Goal: Complete application form

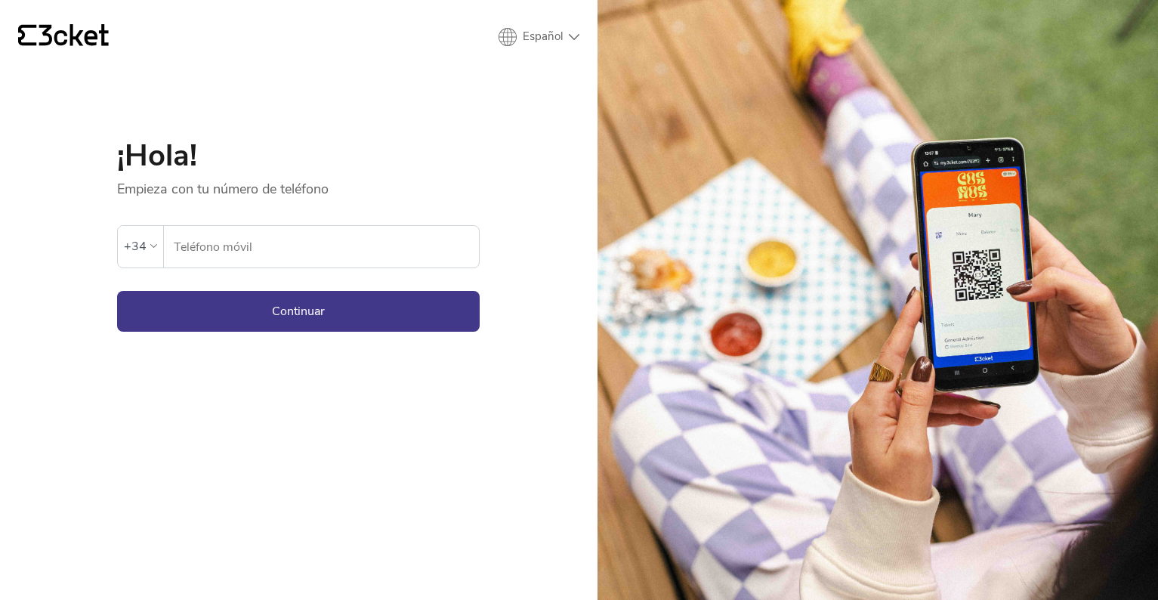
click at [345, 254] on input "Teléfono móvil" at bounding box center [326, 247] width 306 height 42
click at [138, 240] on div "+34" at bounding box center [135, 246] width 23 height 23
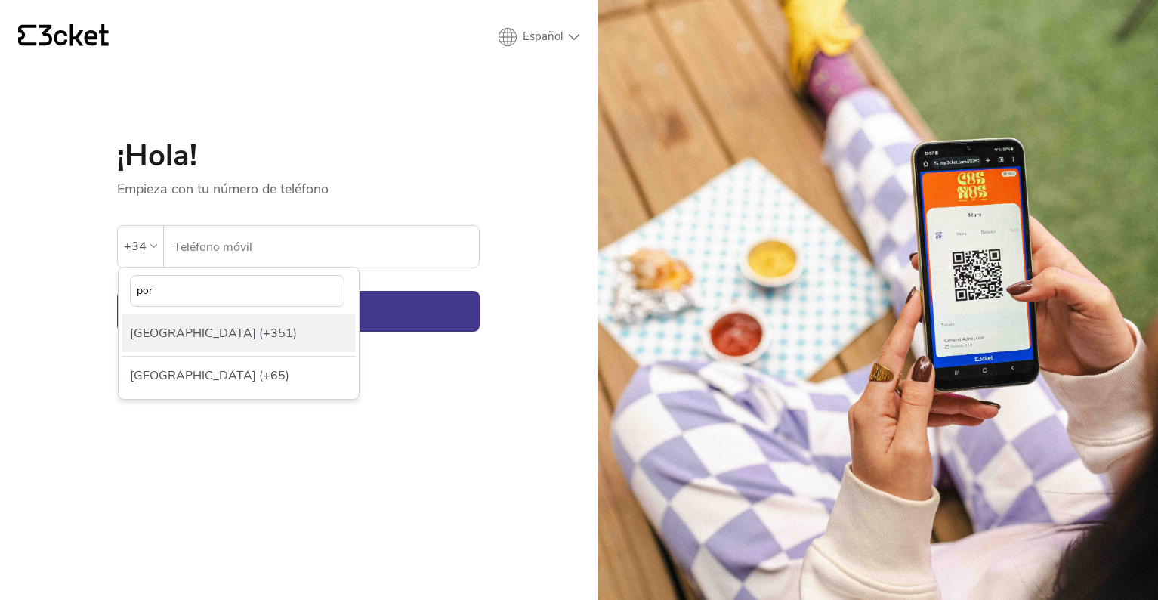
type input "por"
click at [219, 327] on div "[GEOGRAPHIC_DATA] (+351)" at bounding box center [238, 333] width 233 height 38
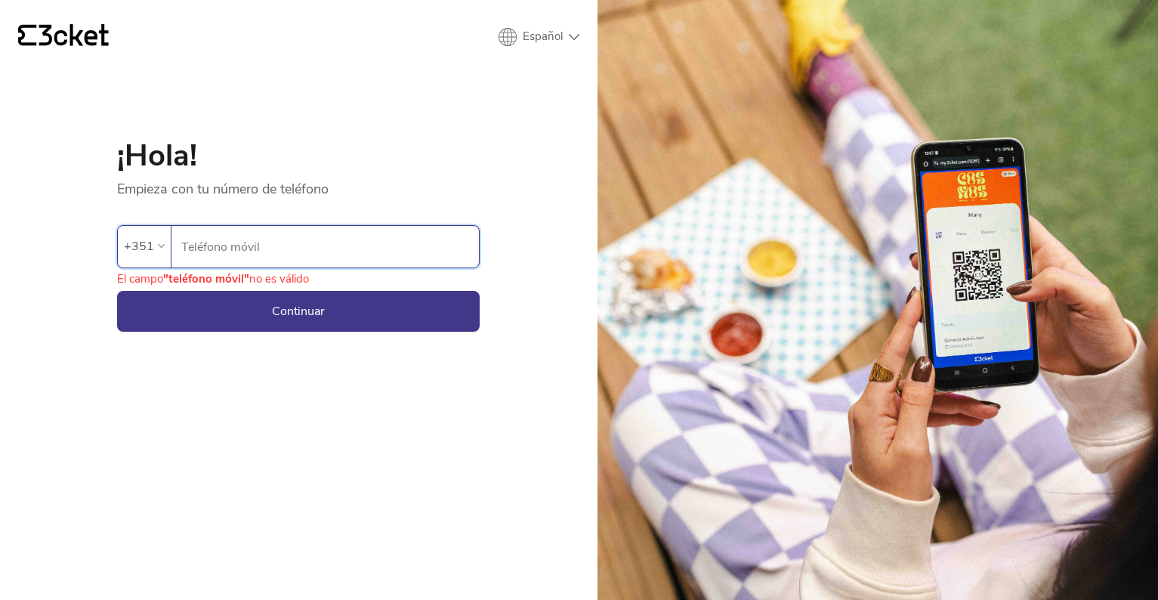
click at [295, 226] on input "Teléfono móvil" at bounding box center [330, 247] width 298 height 42
click at [293, 243] on input "Teléfono móvil" at bounding box center [330, 247] width 298 height 42
type input "966"
type input "966409659"
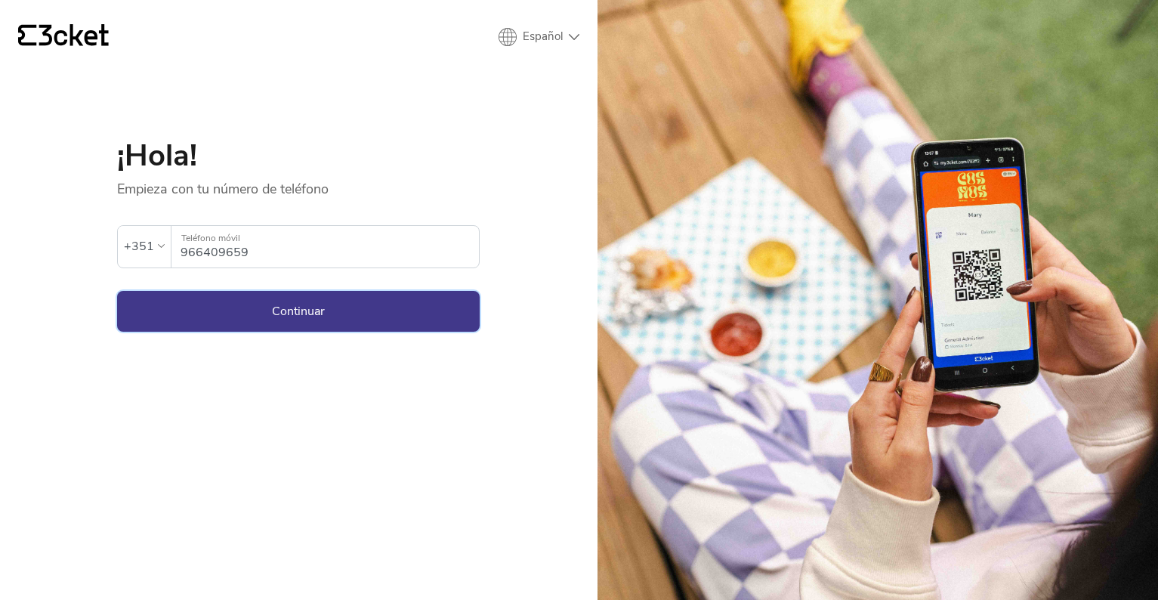
click at [270, 308] on button "Continuar" at bounding box center [298, 311] width 363 height 41
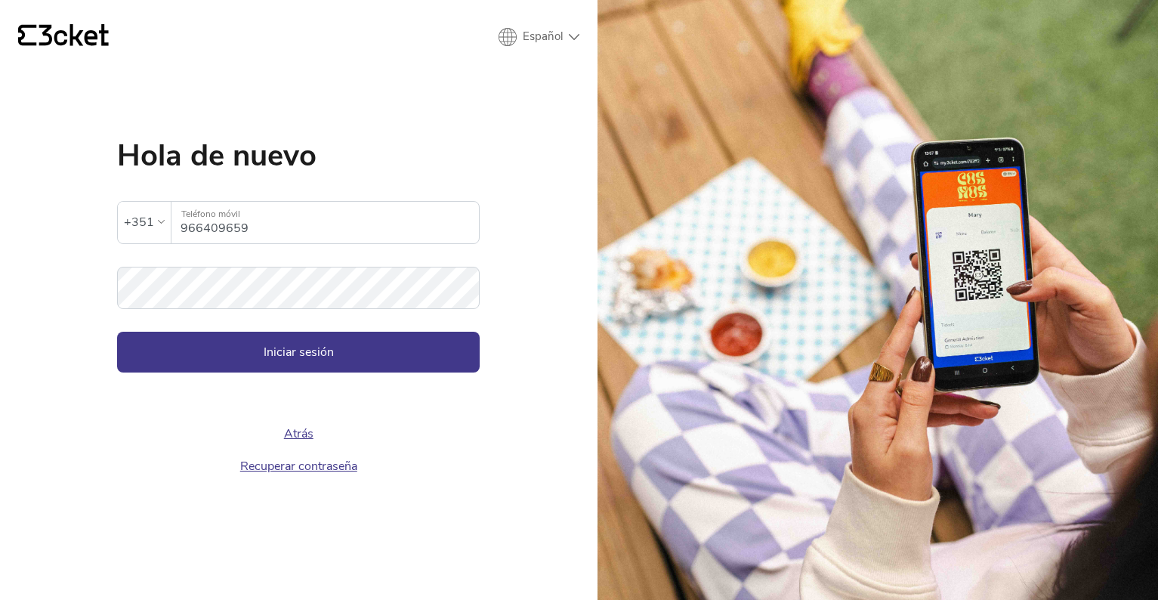
click at [283, 320] on form "La contraseña insertada no es válida +351 966409659 Teléfono móvil Contraseña I…" at bounding box center [298, 272] width 363 height 202
click at [283, 345] on button "Iniciar sesión" at bounding box center [298, 352] width 363 height 41
